Goal: Find specific page/section: Find specific page/section

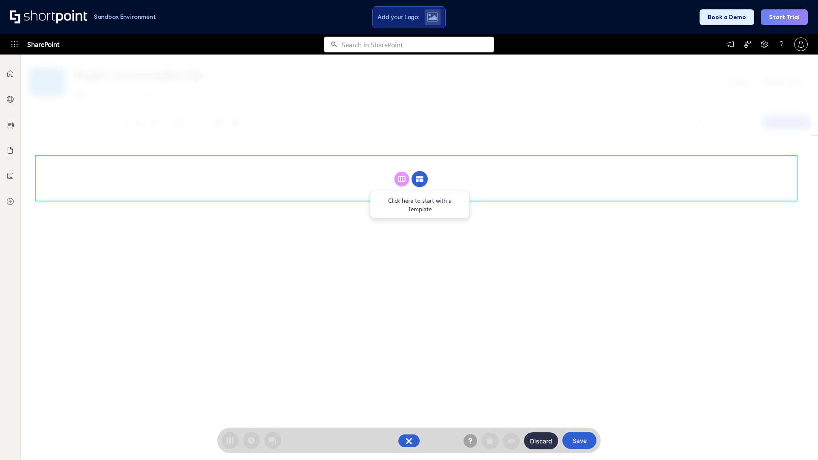
click at [420, 179] on circle at bounding box center [419, 179] width 16 height 16
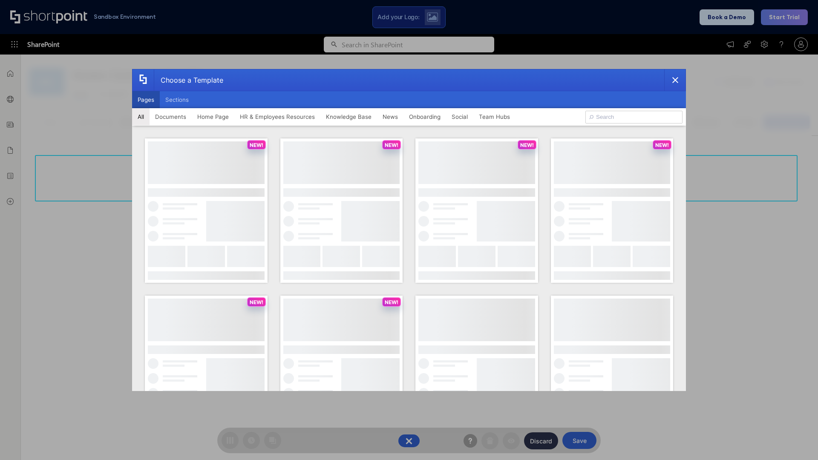
click at [146, 100] on button "Pages" at bounding box center [146, 99] width 28 height 17
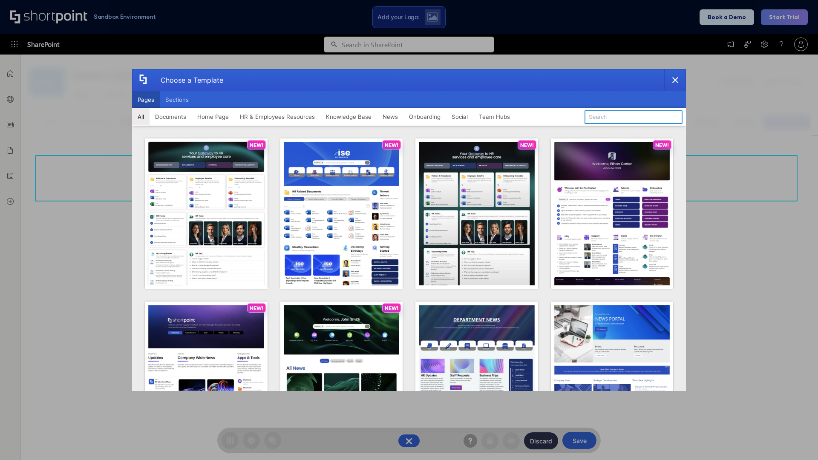
type input "HR 11"
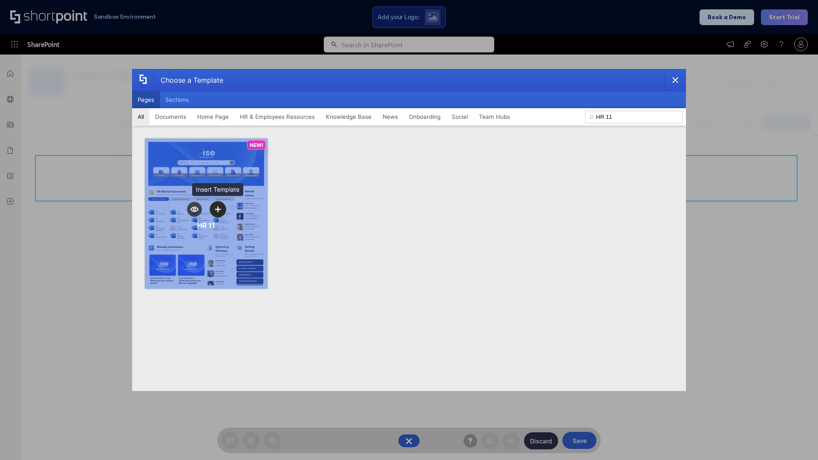
click at [218, 209] on icon "template selector" at bounding box center [218, 209] width 6 height 6
